Goal: Information Seeking & Learning: Learn about a topic

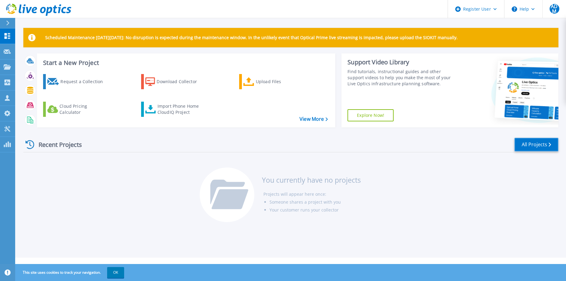
click at [534, 141] on link "All Projects" at bounding box center [536, 145] width 44 height 14
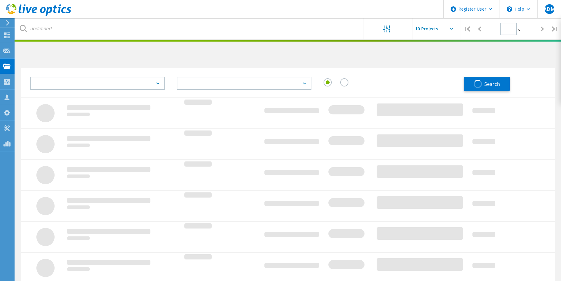
type input "1"
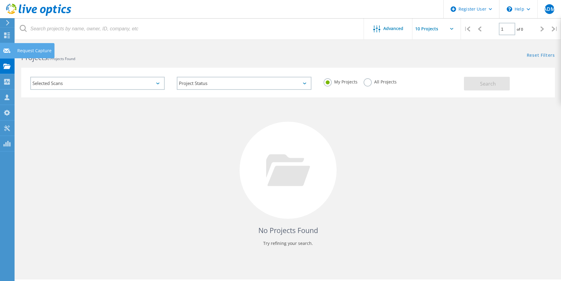
click at [8, 52] on use at bounding box center [6, 50] width 7 height 5
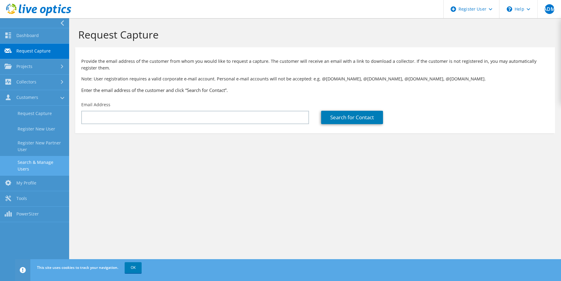
click at [52, 158] on link "Search & Manage Users" at bounding box center [34, 165] width 69 height 19
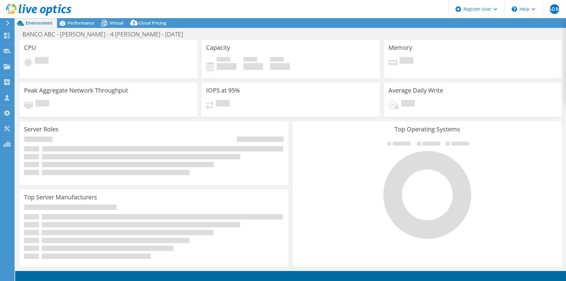
select select "USD"
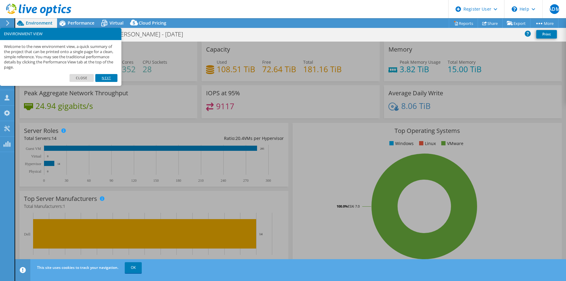
click at [103, 79] on link "Next" at bounding box center [106, 78] width 22 height 8
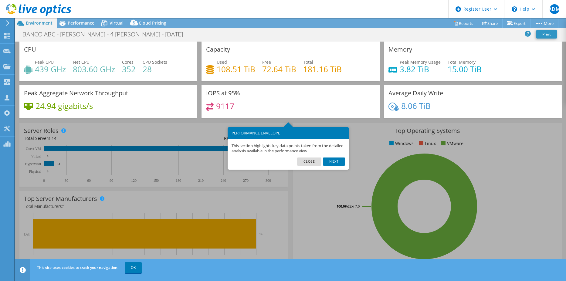
click at [330, 160] on link "Next" at bounding box center [334, 161] width 22 height 8
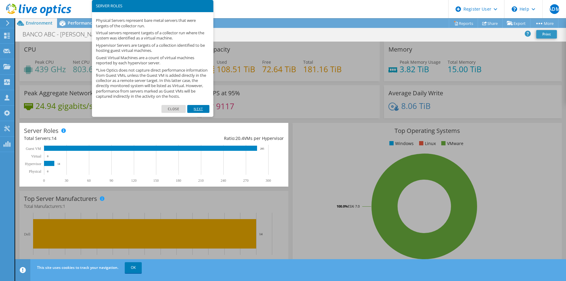
click at [202, 113] on link "Next" at bounding box center [198, 109] width 22 height 8
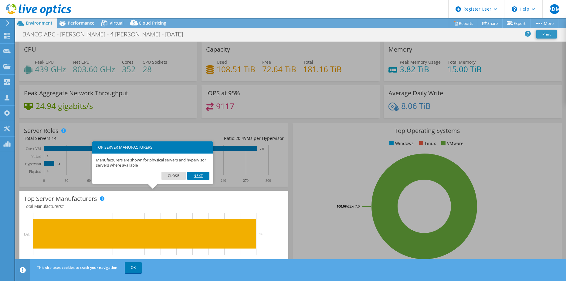
click at [197, 174] on link "Next" at bounding box center [198, 176] width 22 height 8
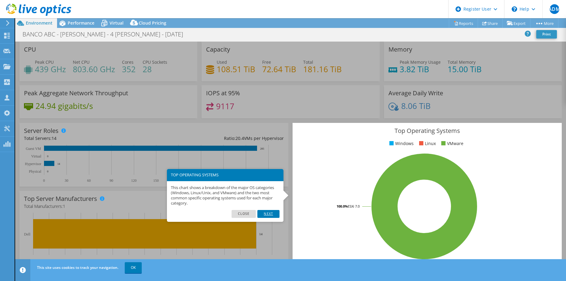
click at [273, 214] on link "Next" at bounding box center [268, 214] width 22 height 8
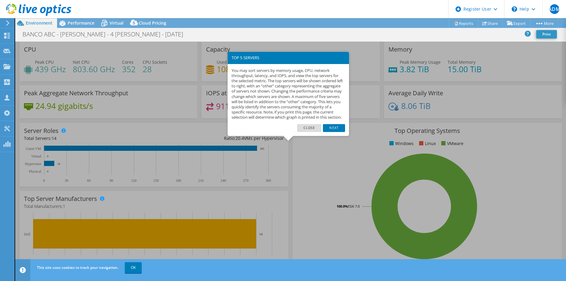
scroll to position [124, 0]
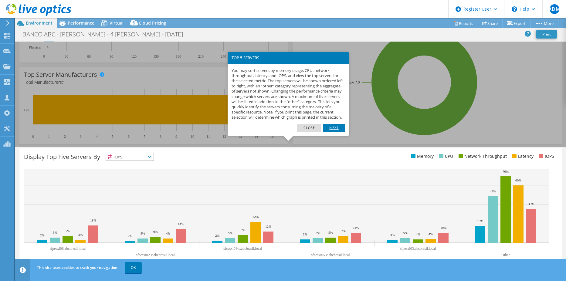
click at [331, 132] on link "Next" at bounding box center [334, 128] width 22 height 8
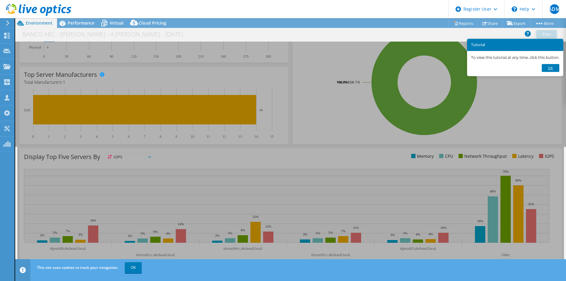
click at [548, 68] on link "Ok" at bounding box center [551, 68] width 18 height 8
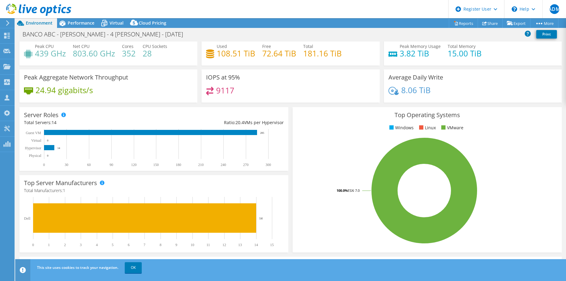
scroll to position [0, 0]
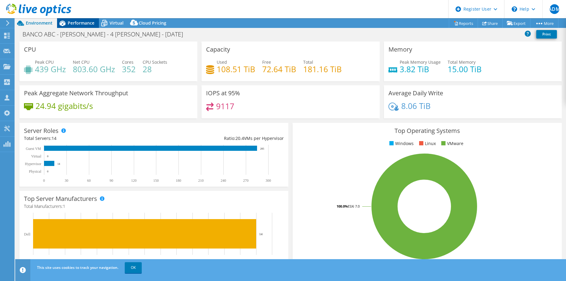
click at [80, 22] on span "Performance" at bounding box center [81, 23] width 27 height 6
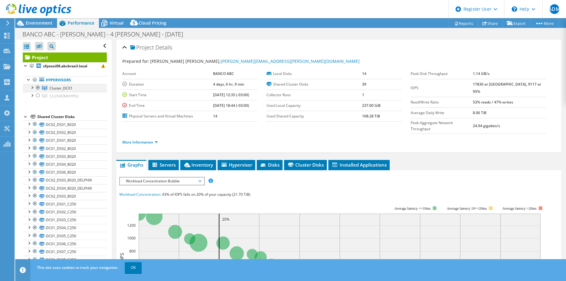
click at [34, 87] on div at bounding box center [32, 87] width 6 height 6
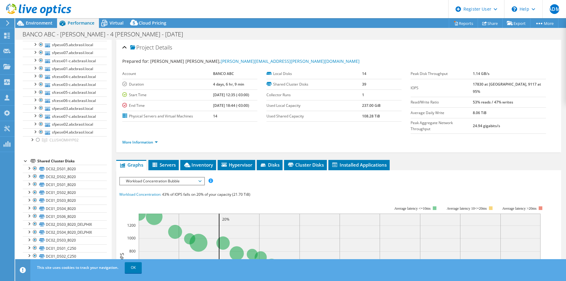
scroll to position [91, 0]
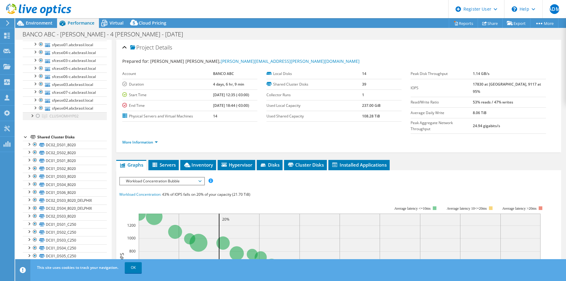
click at [32, 118] on div at bounding box center [32, 115] width 6 height 6
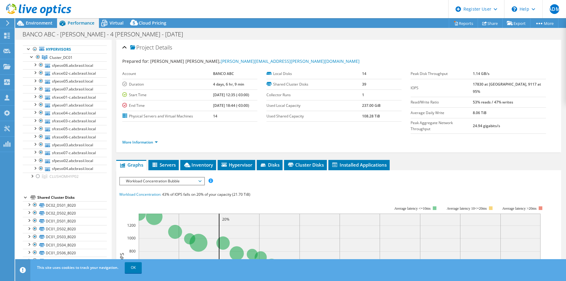
scroll to position [0, 0]
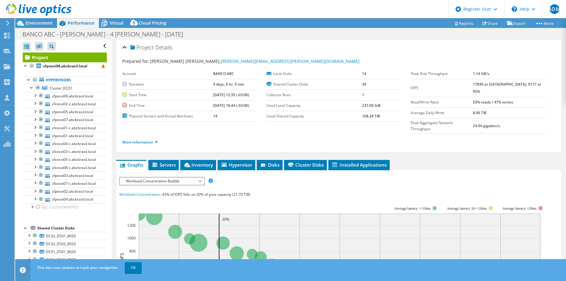
click at [190, 178] on span "Workload Concentration Bubble" at bounding box center [162, 181] width 78 height 7
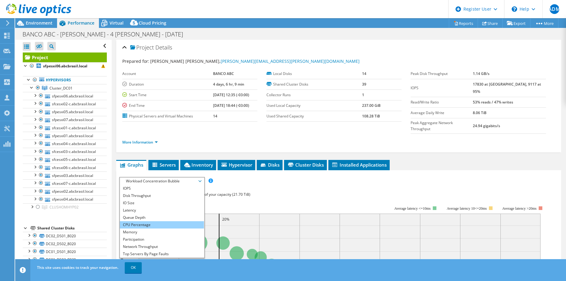
click at [149, 221] on li "CPU Percentage" at bounding box center [162, 224] width 84 height 7
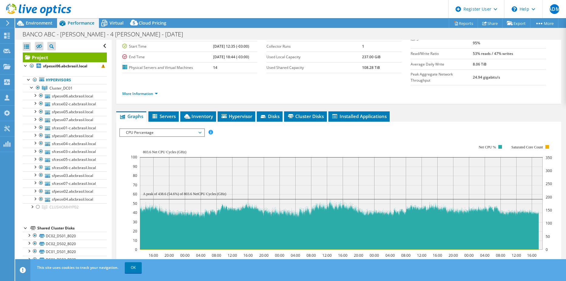
scroll to position [30, 0]
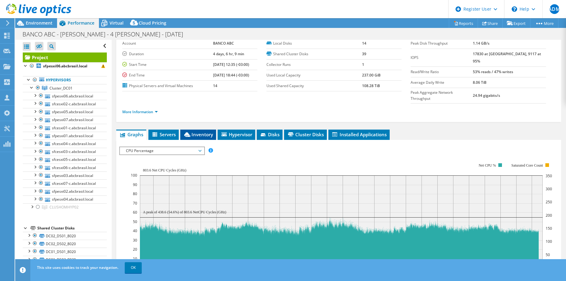
click at [194, 131] on span "Inventory" at bounding box center [198, 134] width 30 height 6
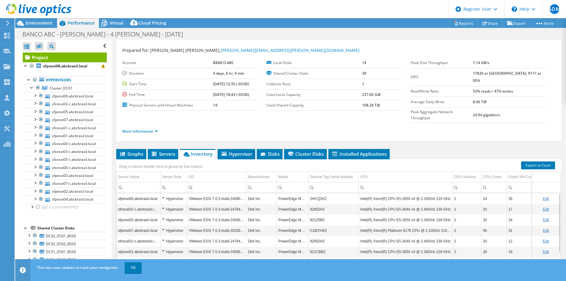
scroll to position [0, 0]
